Goal: Transaction & Acquisition: Purchase product/service

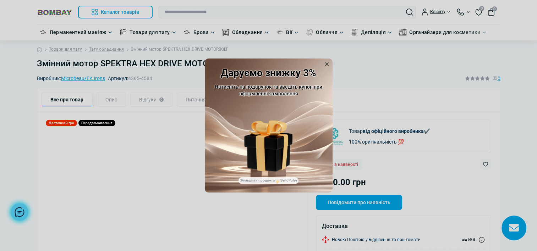
click at [327, 63] on icon at bounding box center [326, 64] width 7 height 7
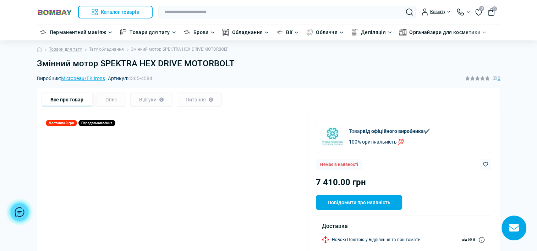
click at [104, 47] on link "Тату обладнання" at bounding box center [106, 49] width 35 height 7
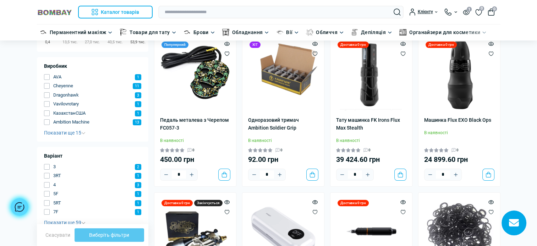
scroll to position [107, 0]
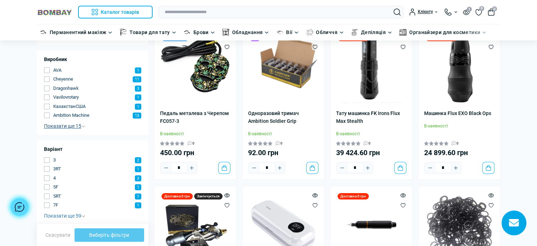
click at [55, 124] on span "Показати ще 15" at bounding box center [65, 126] width 42 height 6
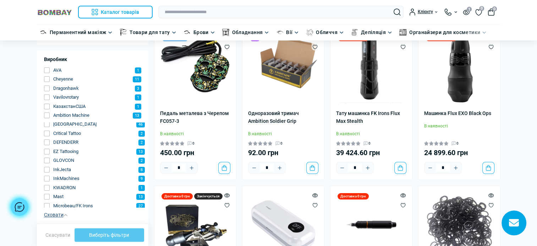
scroll to position [52, 0]
click at [86, 205] on span "Microbeau/FK Irons" at bounding box center [73, 204] width 40 height 7
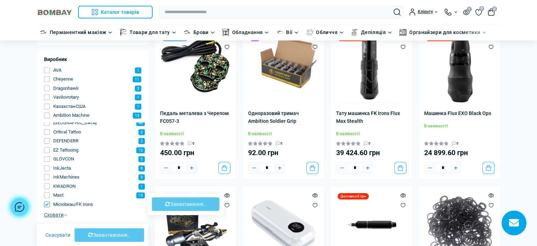
type input "****"
type input "*******"
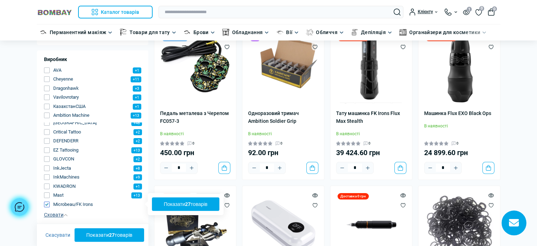
click at [167, 206] on button "Показати 27 товарів" at bounding box center [185, 203] width 67 height 13
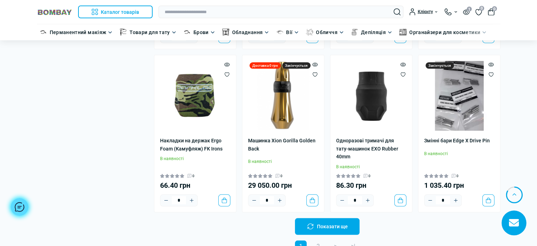
scroll to position [1385, 0]
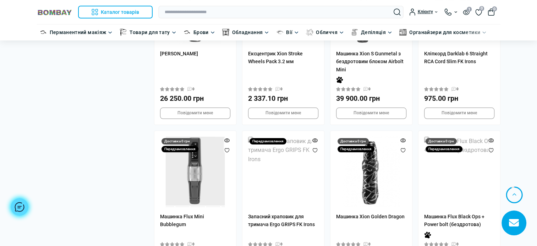
scroll to position [2769, 0]
